Goal: Task Accomplishment & Management: Use online tool/utility

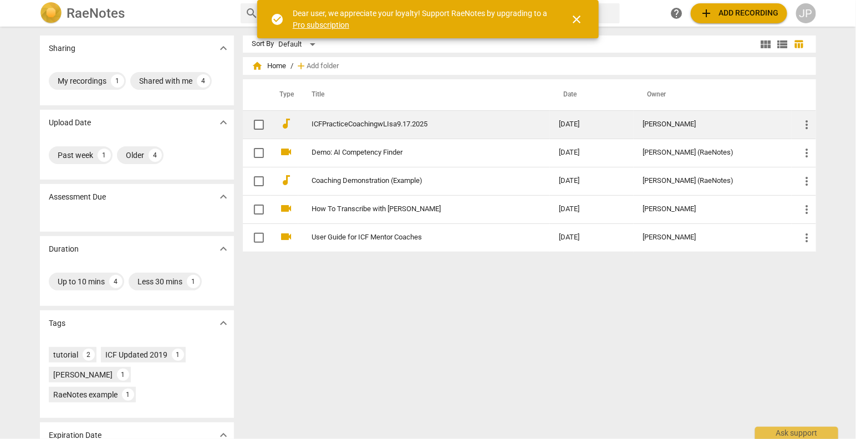
click at [400, 124] on link "ICFPracticeCoachingwLIsa9.17.2025" at bounding box center [415, 124] width 207 height 8
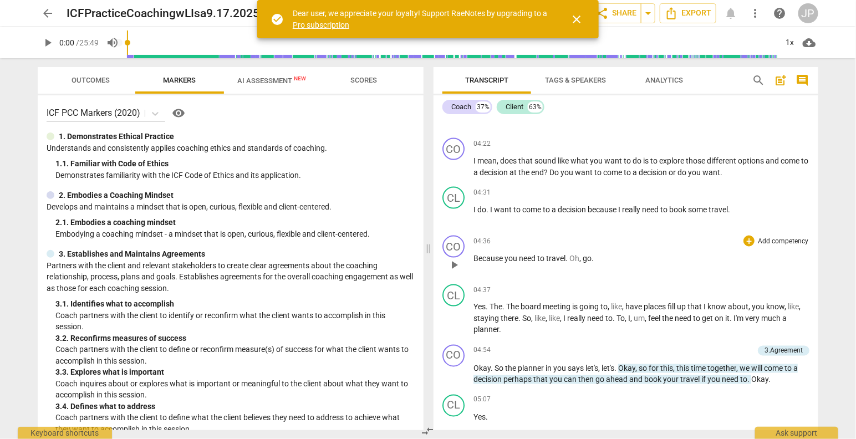
scroll to position [660, 0]
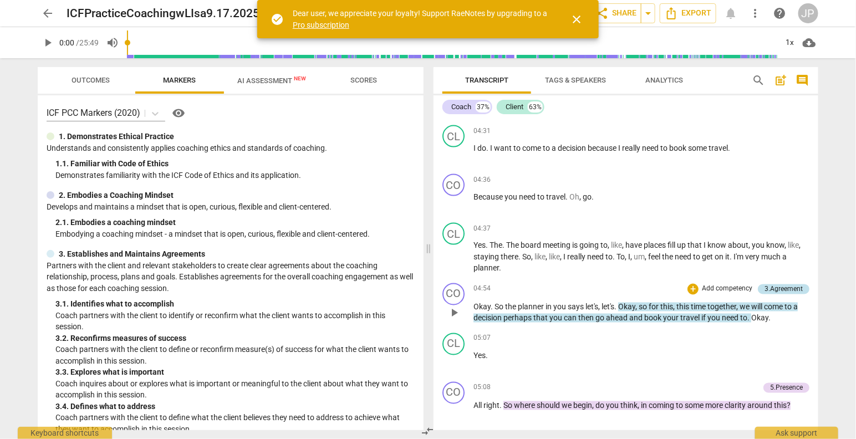
click at [789, 287] on div "3.Agreement" at bounding box center [784, 290] width 38 height 10
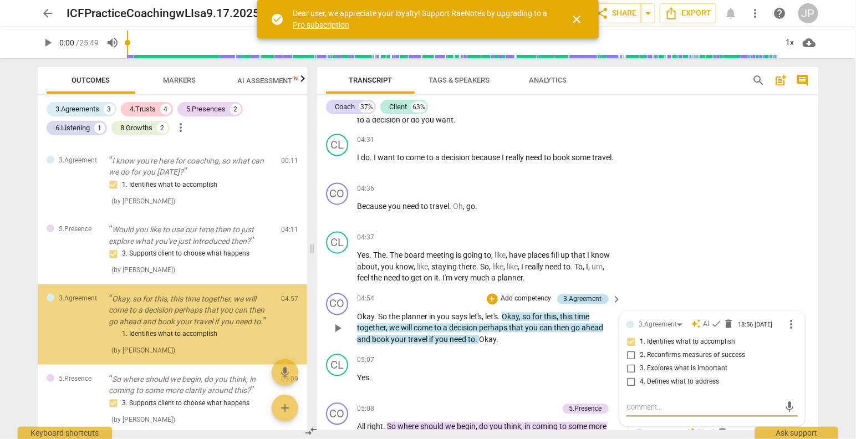
scroll to position [760, 0]
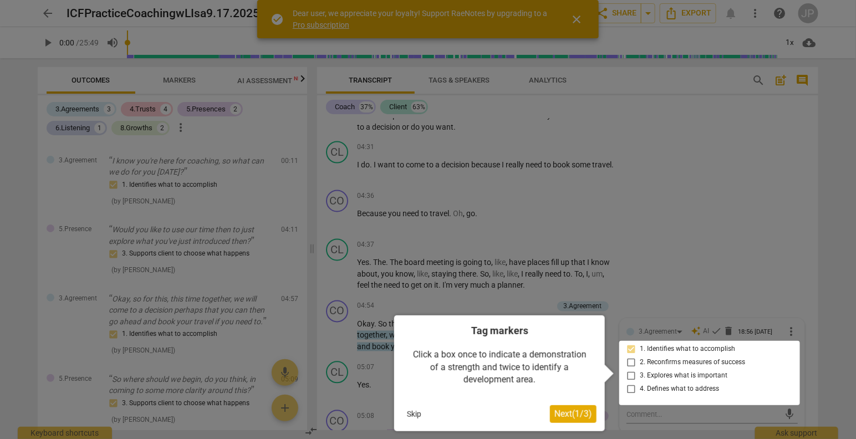
click at [658, 192] on div at bounding box center [428, 219] width 856 height 439
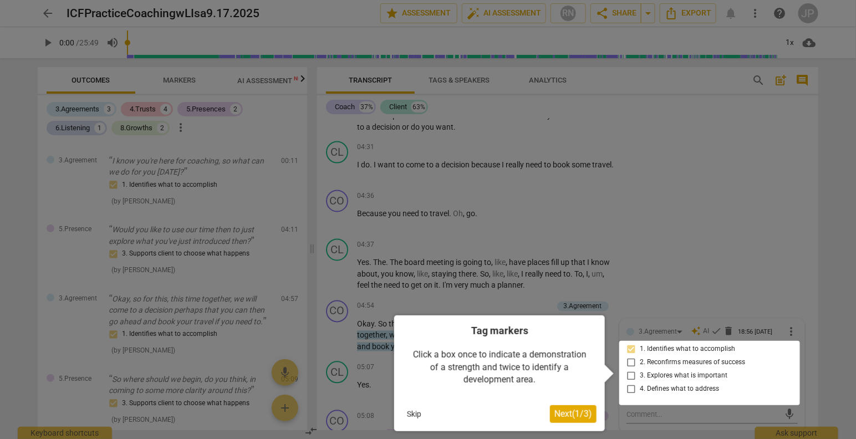
click at [582, 417] on span "Next ( 1 / 3 )" at bounding box center [574, 414] width 38 height 11
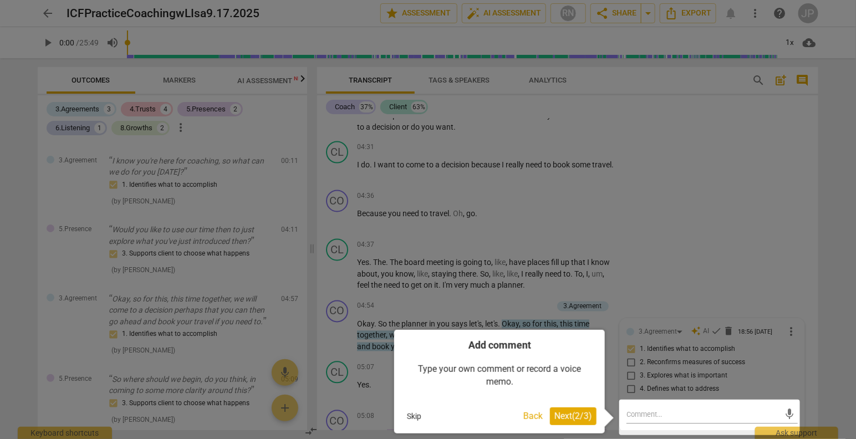
click at [649, 250] on div at bounding box center [428, 219] width 856 height 439
click at [417, 417] on button "Skip" at bounding box center [414, 416] width 23 height 17
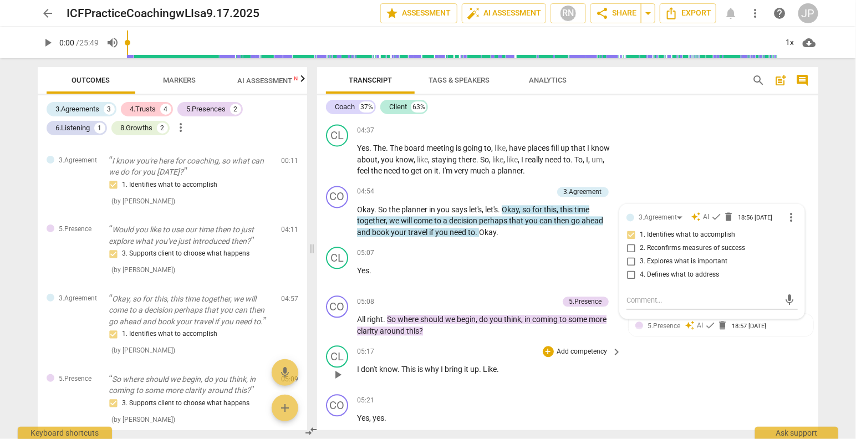
scroll to position [901, 0]
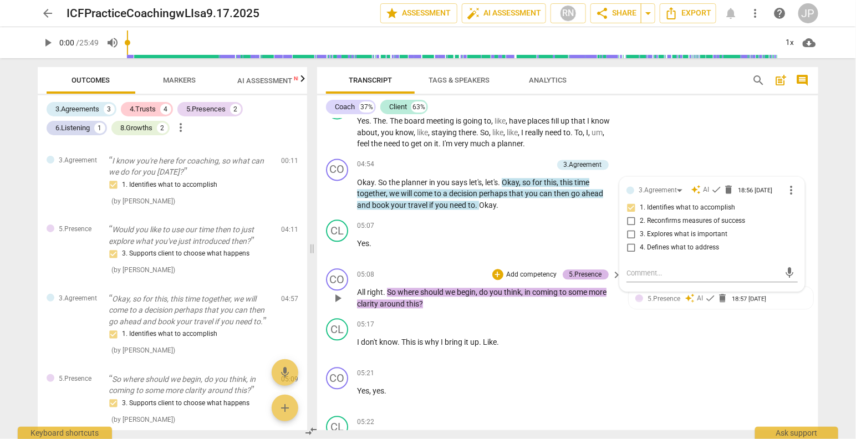
click at [586, 275] on div "5.Presence" at bounding box center [586, 275] width 33 height 10
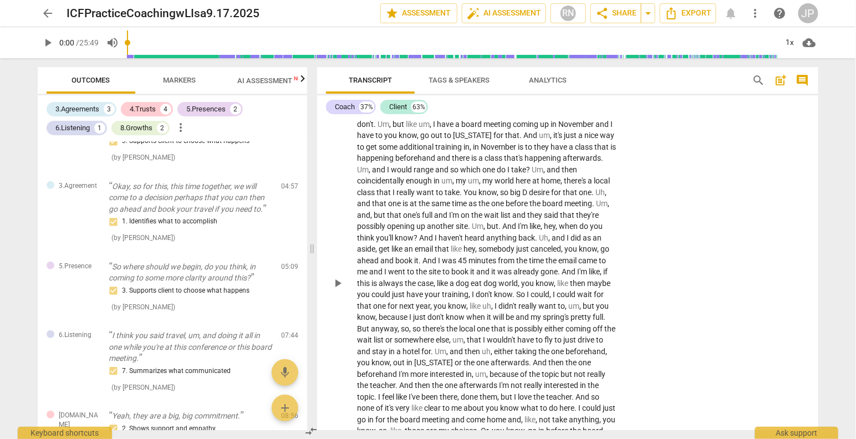
scroll to position [0, 0]
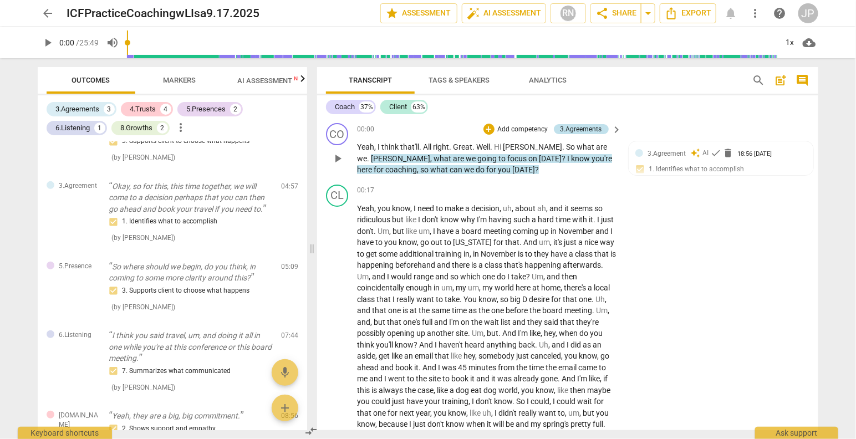
click at [597, 130] on div "3.Agreements" at bounding box center [582, 129] width 42 height 10
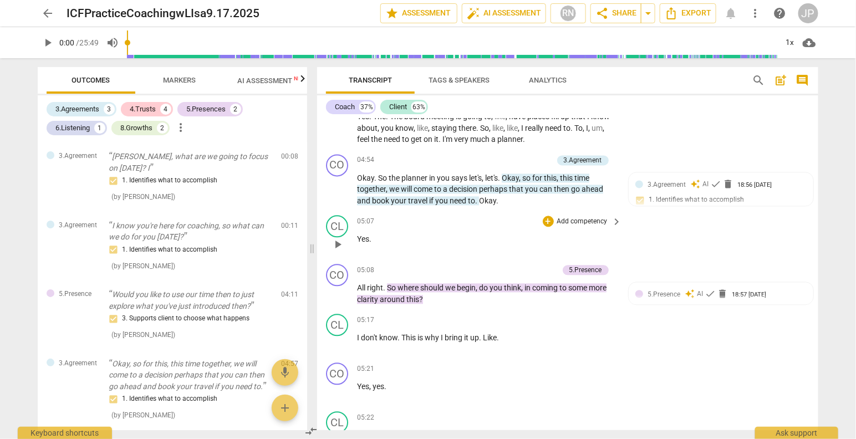
scroll to position [915, 0]
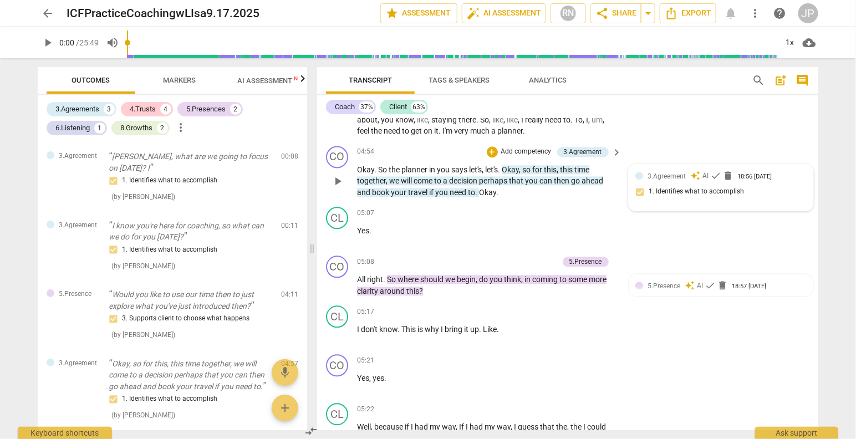
click at [664, 179] on span "3.Agreement" at bounding box center [667, 177] width 38 height 8
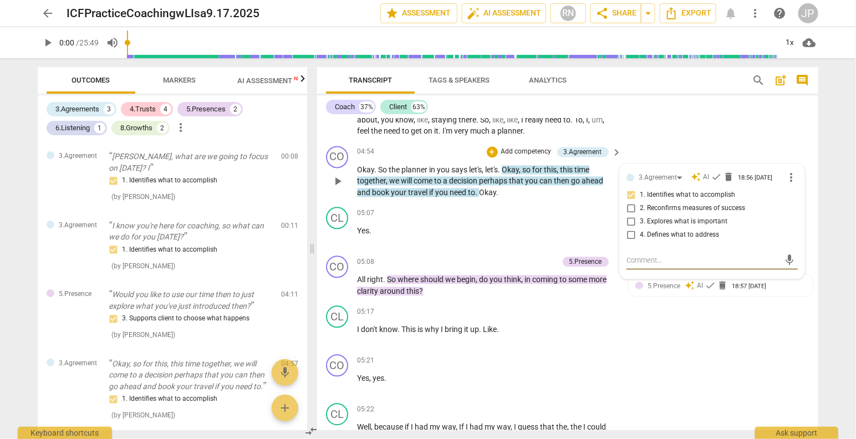
type textarea "That I need to understand better"
click at [630, 211] on input "2. Reconfirms measures of success" at bounding box center [631, 208] width 18 height 13
checkbox input "true"
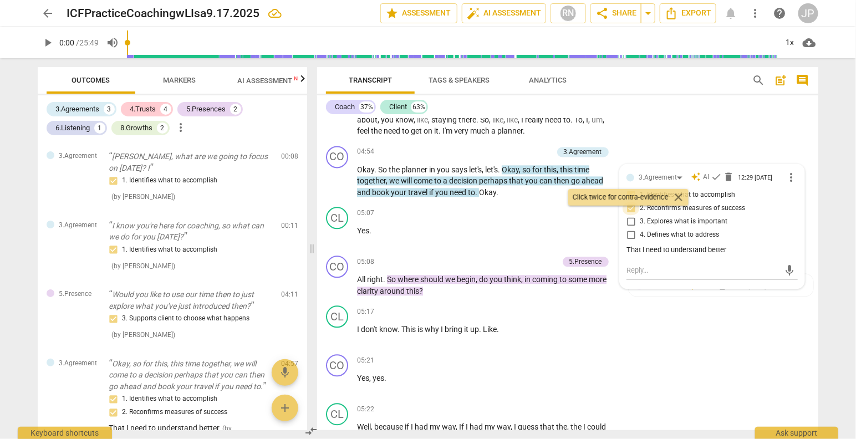
click at [631, 215] on input "2. Reconfirms measures of success" at bounding box center [631, 208] width 18 height 13
click at [631, 214] on input "2. Reconfirms measures of success" at bounding box center [631, 208] width 18 height 13
checkbox input "true"
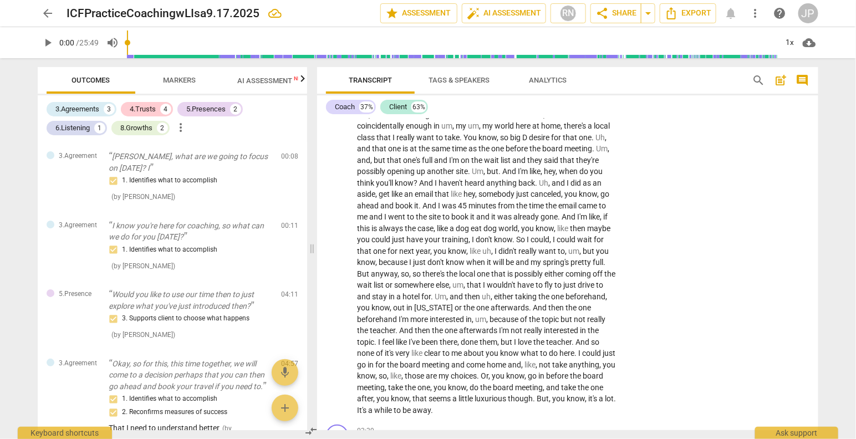
scroll to position [0, 0]
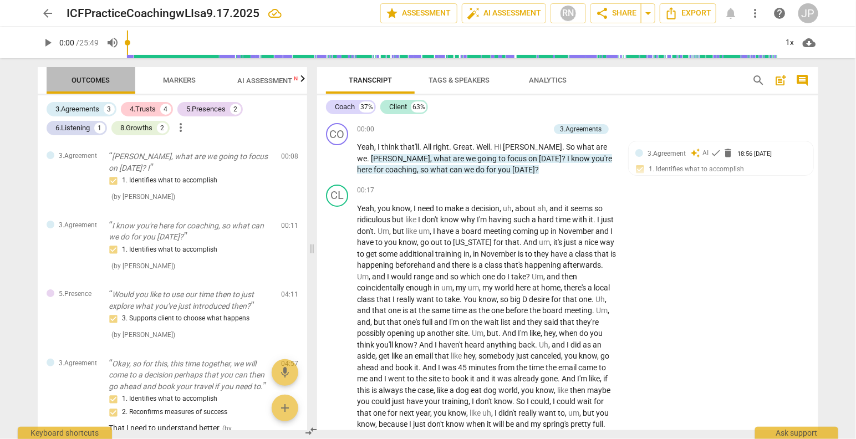
click at [101, 79] on span "Outcomes" at bounding box center [91, 80] width 38 height 8
click at [712, 170] on div "3.Agreement auto_awesome AI check delete 18:56 [DATE] 1. Identifies what to acc…" at bounding box center [721, 165] width 171 height 34
